Goal: Transaction & Acquisition: Purchase product/service

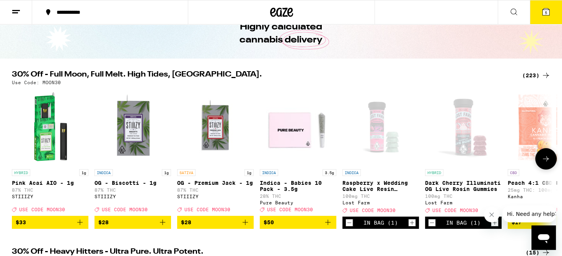
click at [545, 161] on icon at bounding box center [545, 158] width 9 height 9
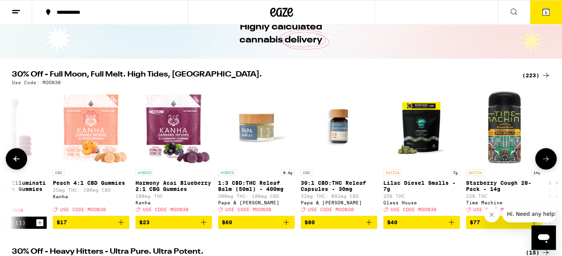
scroll to position [0, 455]
click at [545, 161] on icon at bounding box center [545, 158] width 9 height 9
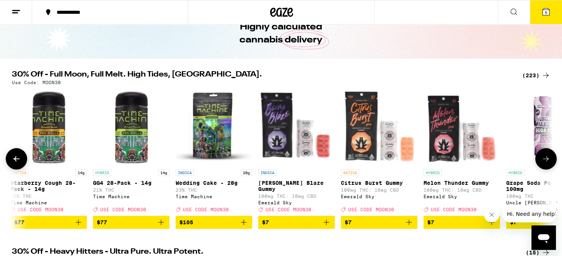
click at [545, 161] on icon at bounding box center [545, 158] width 9 height 9
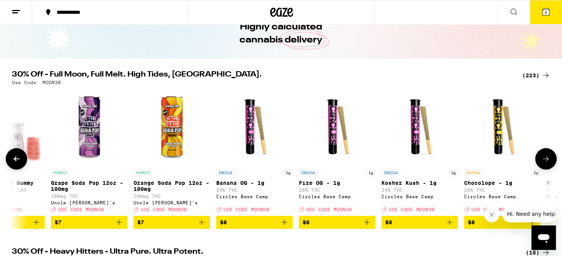
click at [545, 161] on icon at bounding box center [545, 158] width 9 height 9
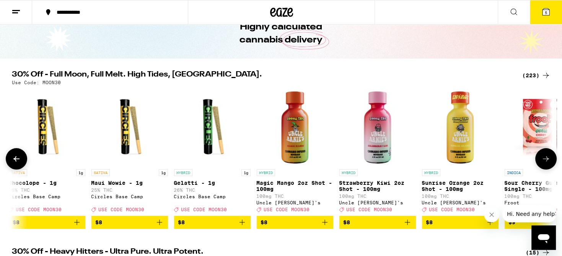
click at [545, 161] on icon at bounding box center [545, 158] width 9 height 9
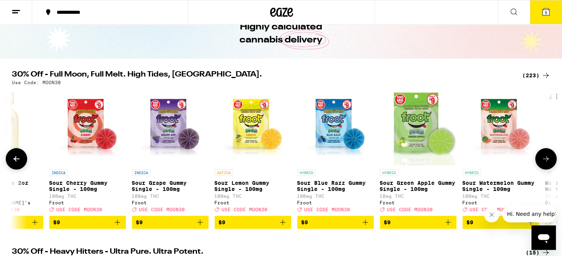
click at [545, 161] on icon at bounding box center [545, 158] width 9 height 9
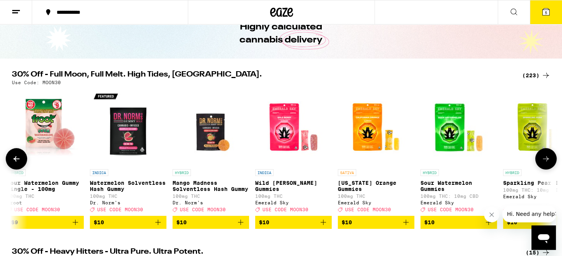
click at [545, 161] on icon at bounding box center [545, 158] width 9 height 9
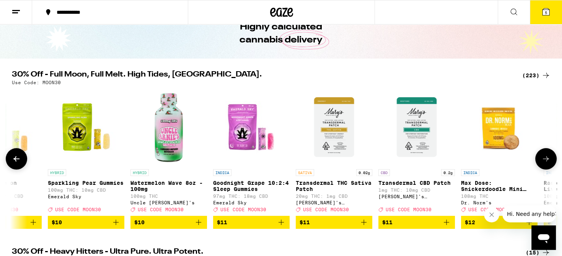
click at [545, 161] on icon at bounding box center [545, 158] width 9 height 9
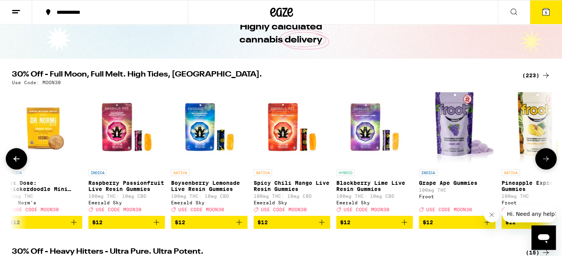
click at [545, 161] on icon at bounding box center [545, 158] width 9 height 9
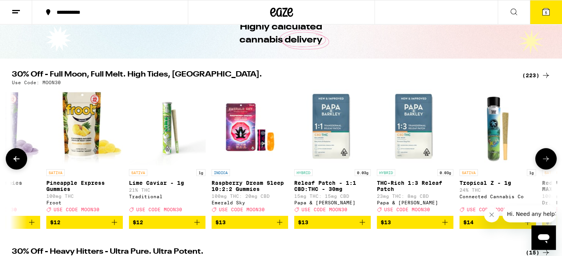
click at [545, 161] on icon at bounding box center [545, 158] width 9 height 9
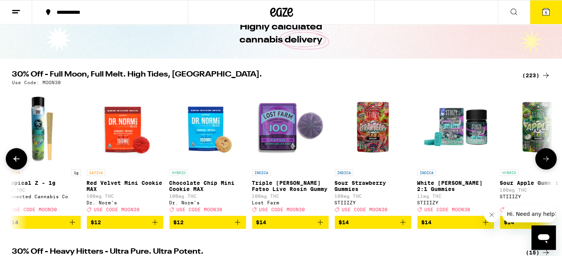
click at [545, 161] on icon at bounding box center [545, 158] width 9 height 9
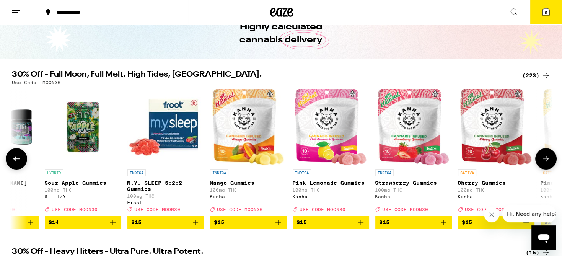
click at [545, 161] on icon at bounding box center [545, 158] width 9 height 9
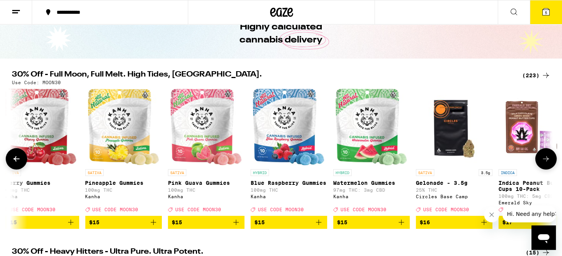
click at [545, 161] on icon at bounding box center [545, 158] width 9 height 9
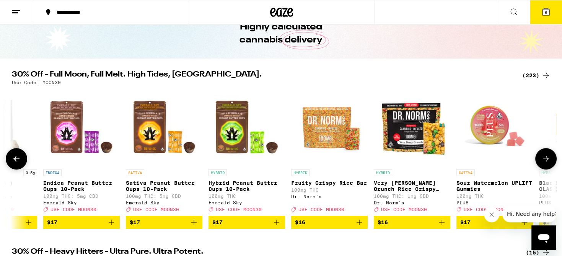
click at [545, 161] on icon at bounding box center [545, 158] width 9 height 9
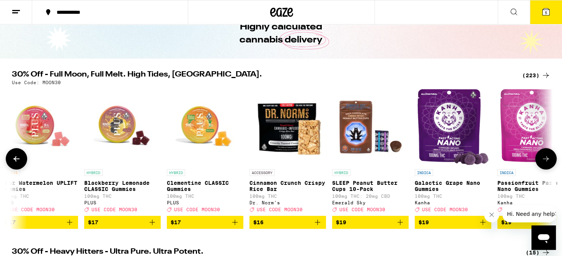
scroll to position [0, 6373]
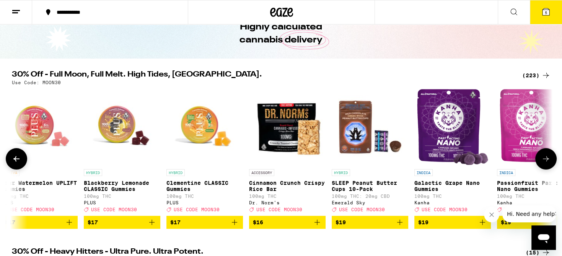
click at [545, 161] on icon at bounding box center [545, 158] width 9 height 9
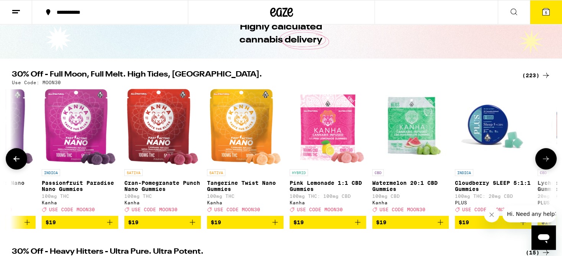
click at [545, 161] on icon at bounding box center [545, 158] width 9 height 9
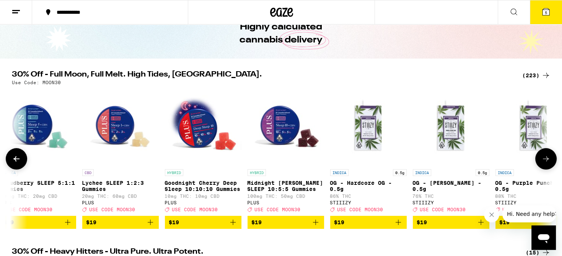
click at [545, 161] on icon at bounding box center [545, 158] width 9 height 9
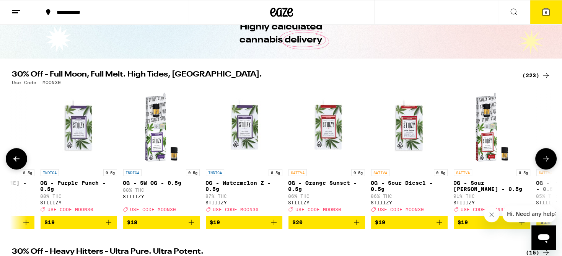
click at [545, 161] on icon at bounding box center [545, 158] width 9 height 9
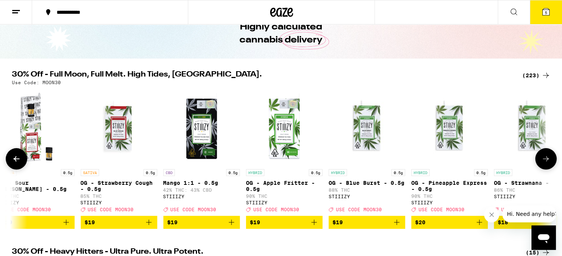
click at [545, 161] on icon at bounding box center [545, 158] width 9 height 9
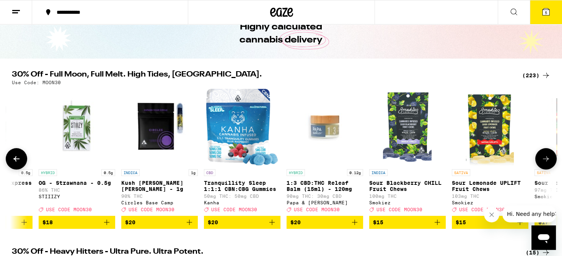
click at [545, 161] on icon at bounding box center [545, 158] width 9 height 9
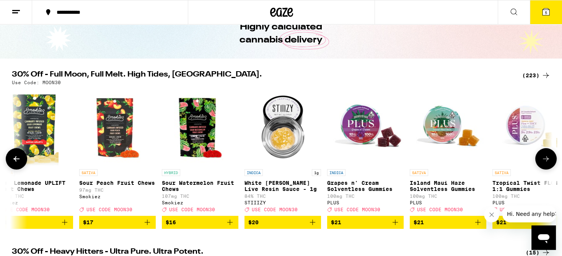
click at [545, 161] on icon at bounding box center [545, 158] width 9 height 9
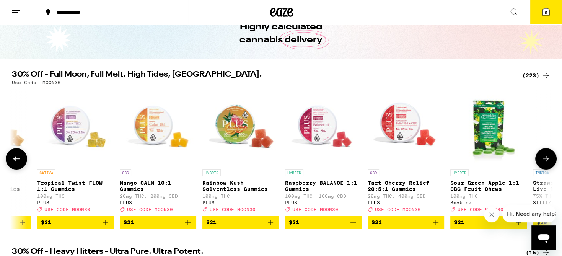
click at [545, 161] on icon at bounding box center [545, 158] width 9 height 9
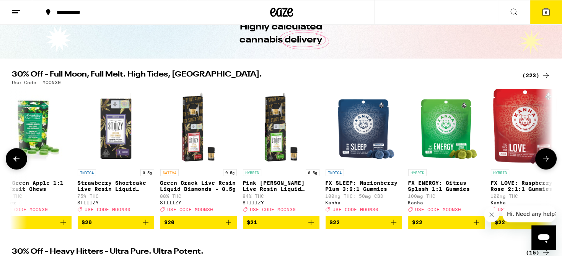
click at [545, 161] on icon at bounding box center [545, 158] width 9 height 9
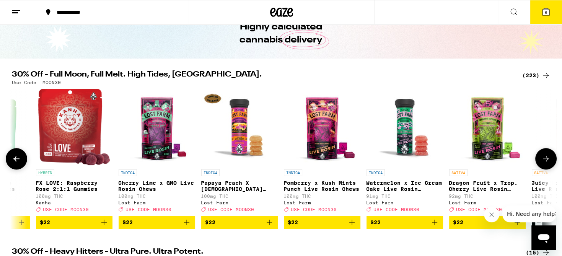
click at [545, 161] on icon at bounding box center [545, 158] width 9 height 9
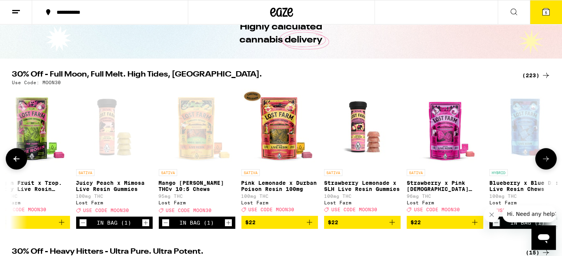
click at [545, 161] on icon at bounding box center [545, 158] width 9 height 9
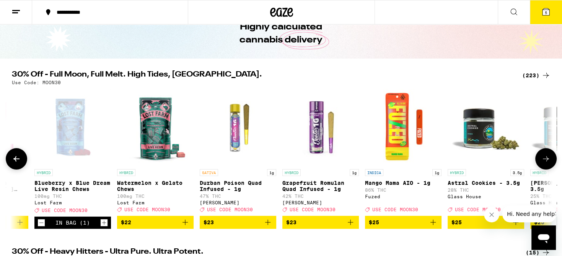
click at [545, 161] on icon at bounding box center [545, 158] width 9 height 9
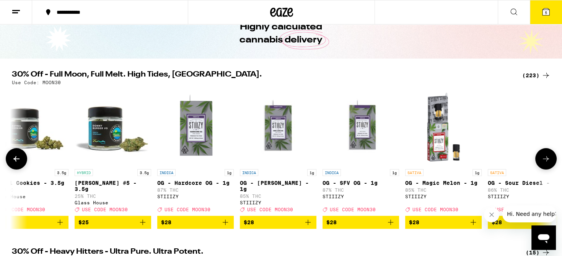
click at [545, 161] on icon at bounding box center [545, 158] width 9 height 9
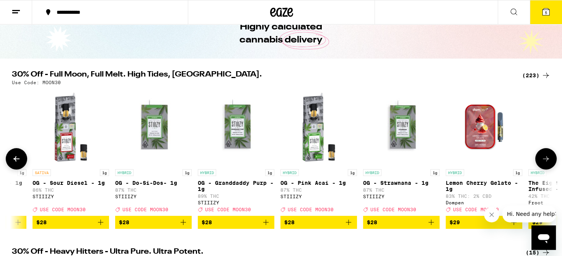
click at [545, 161] on icon at bounding box center [545, 158] width 9 height 9
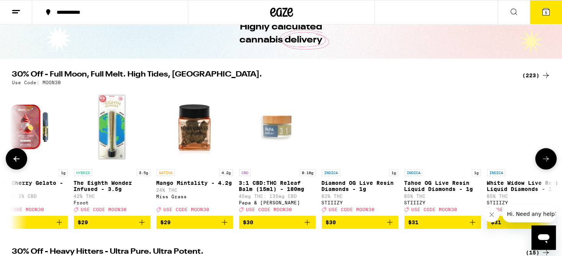
scroll to position [0, 12746]
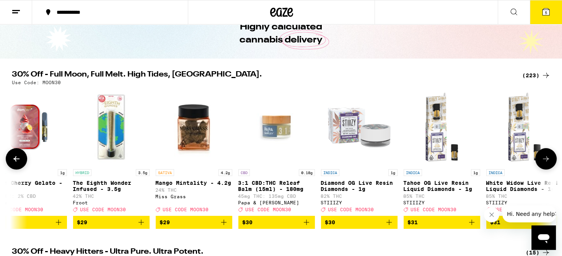
click at [545, 161] on icon at bounding box center [545, 158] width 9 height 9
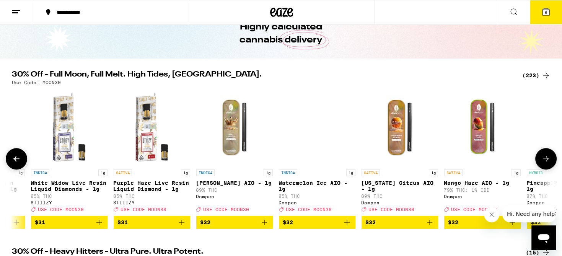
click at [545, 161] on icon at bounding box center [545, 158] width 9 height 9
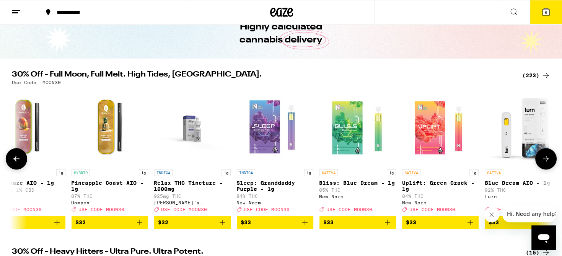
click at [545, 161] on icon at bounding box center [545, 158] width 9 height 9
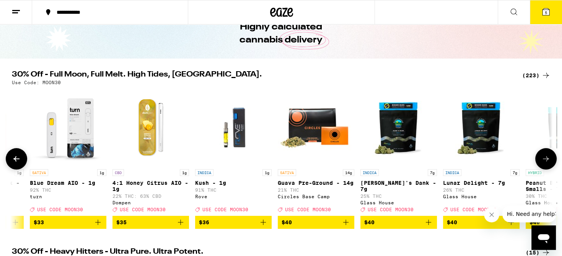
scroll to position [0, 14111]
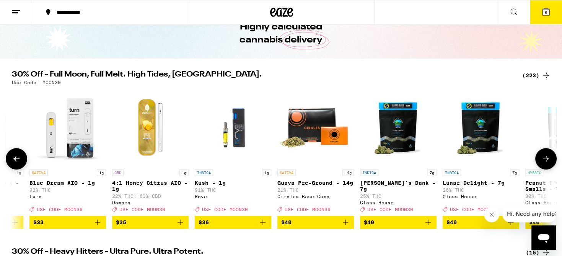
click at [545, 161] on icon at bounding box center [545, 158] width 9 height 9
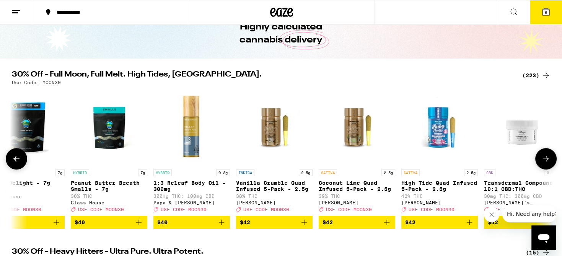
scroll to position [0, 14566]
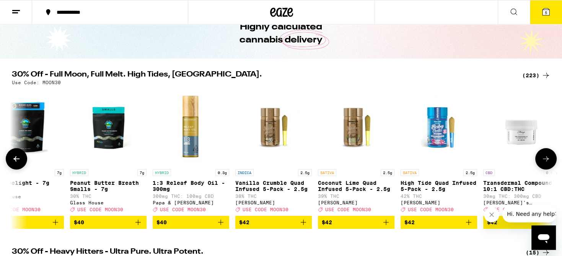
click at [545, 161] on icon at bounding box center [545, 158] width 9 height 9
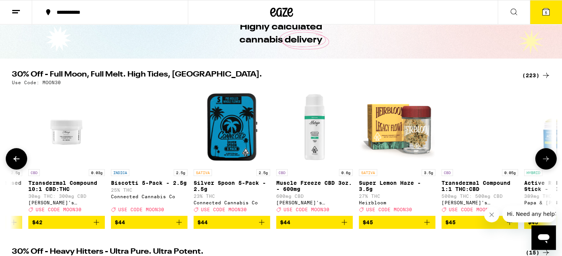
scroll to position [0, 15022]
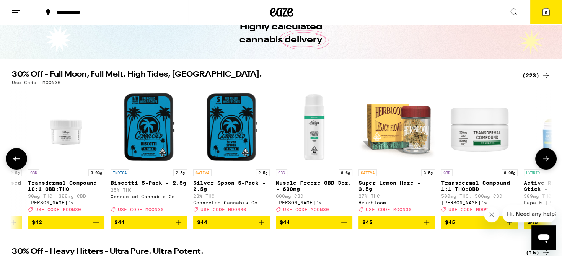
click at [545, 161] on icon at bounding box center [545, 158] width 9 height 9
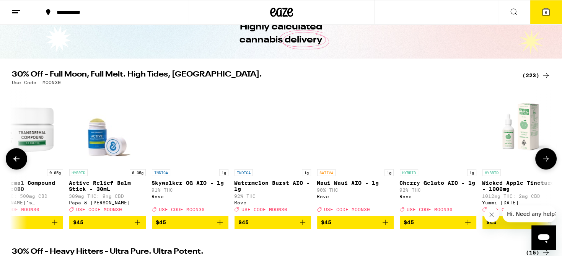
scroll to position [0, 15477]
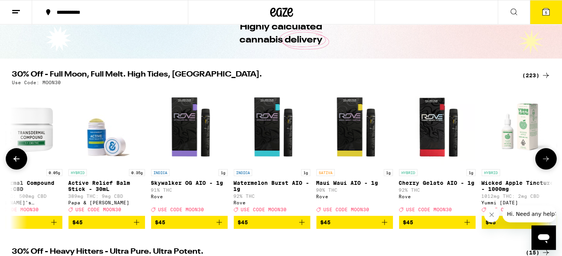
click at [544, 160] on icon at bounding box center [545, 158] width 9 height 9
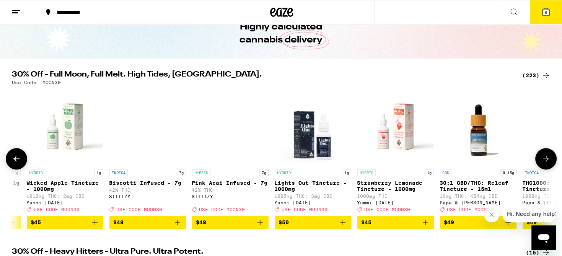
scroll to position [0, 15932]
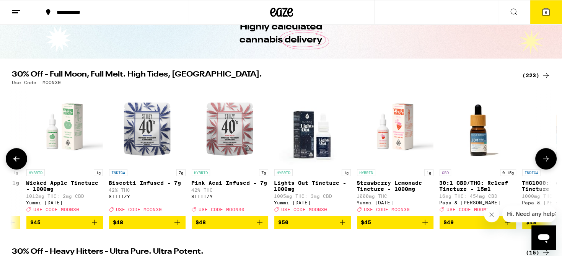
click at [544, 160] on icon at bounding box center [545, 158] width 9 height 9
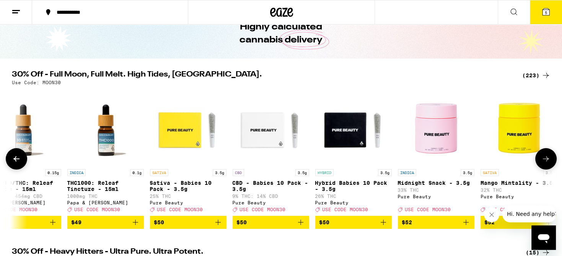
scroll to position [0, 16387]
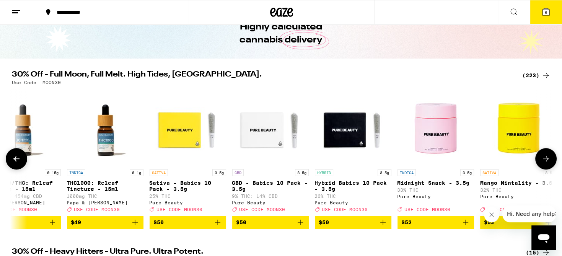
click at [90, 185] on p "THC1000: Releaf Tincture - 15ml" at bounding box center [105, 186] width 77 height 12
click at [545, 162] on icon at bounding box center [545, 158] width 9 height 9
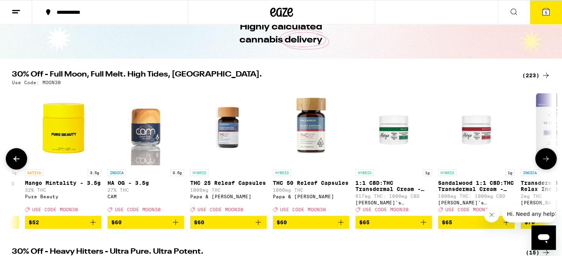
click at [545, 161] on icon at bounding box center [546, 158] width 6 height 5
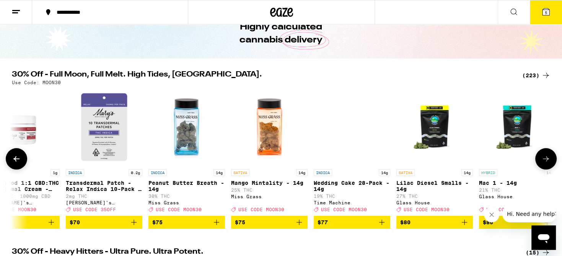
scroll to position [0, 17298]
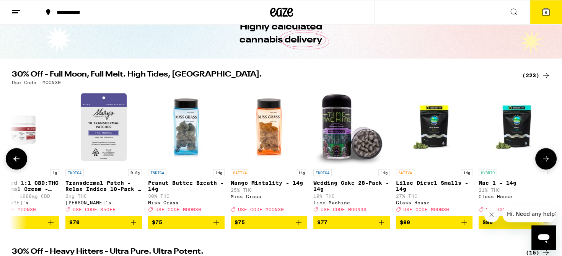
click at [545, 162] on icon at bounding box center [545, 158] width 9 height 9
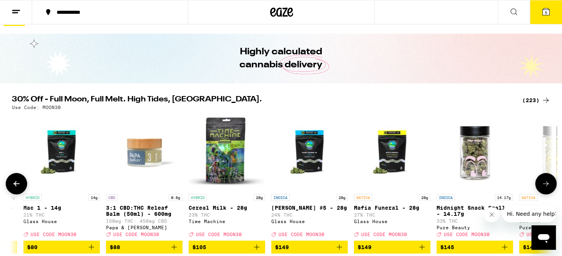
scroll to position [0, 0]
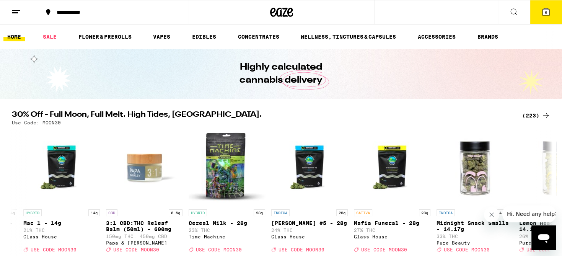
click at [366, 31] on ul "HOME SALE FLOWER & PREROLLS VAPES EDIBLES CONCENTRATES WELLNESS, TINCTURES & CA…" at bounding box center [281, 36] width 562 height 24
click at [363, 39] on link "WELLNESS, TINCTURES & CAPSULES" at bounding box center [348, 36] width 103 height 9
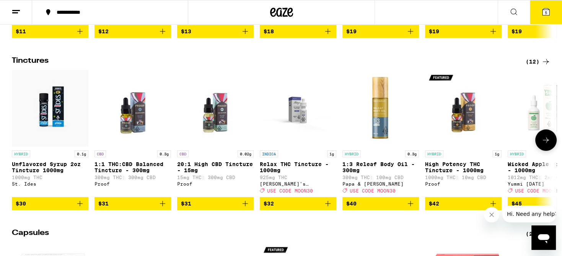
scroll to position [444, 0]
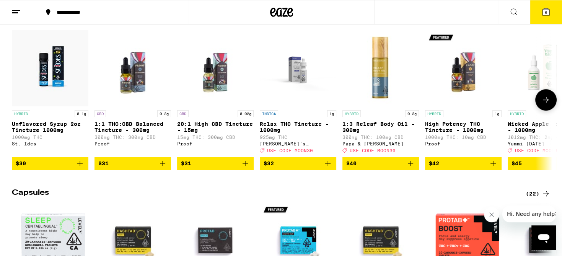
click at [551, 111] on button at bounding box center [545, 99] width 21 height 21
